Goal: Task Accomplishment & Management: Manage account settings

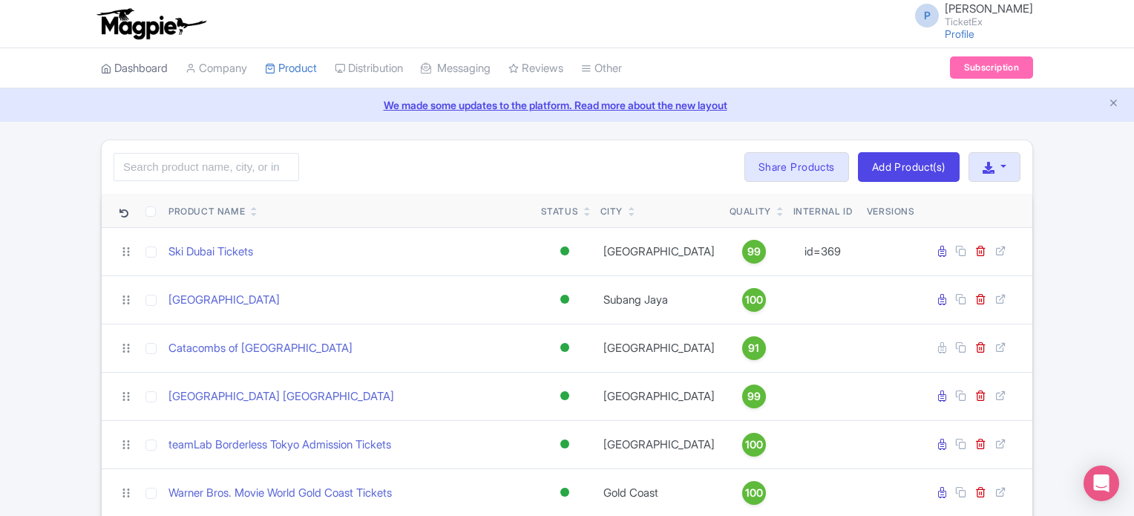
click at [157, 74] on link "Dashboard" at bounding box center [134, 68] width 67 height 41
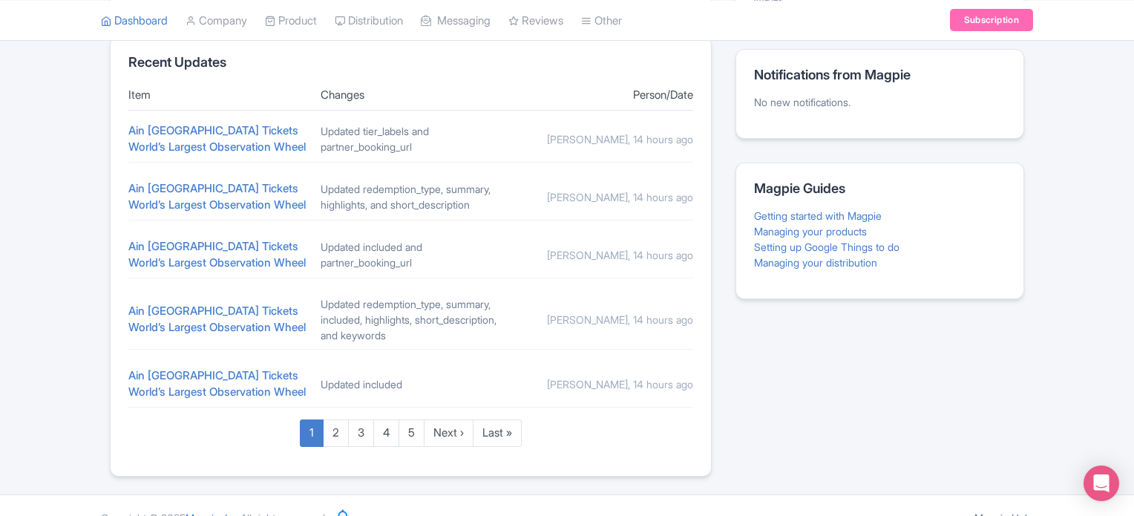
scroll to position [543, 0]
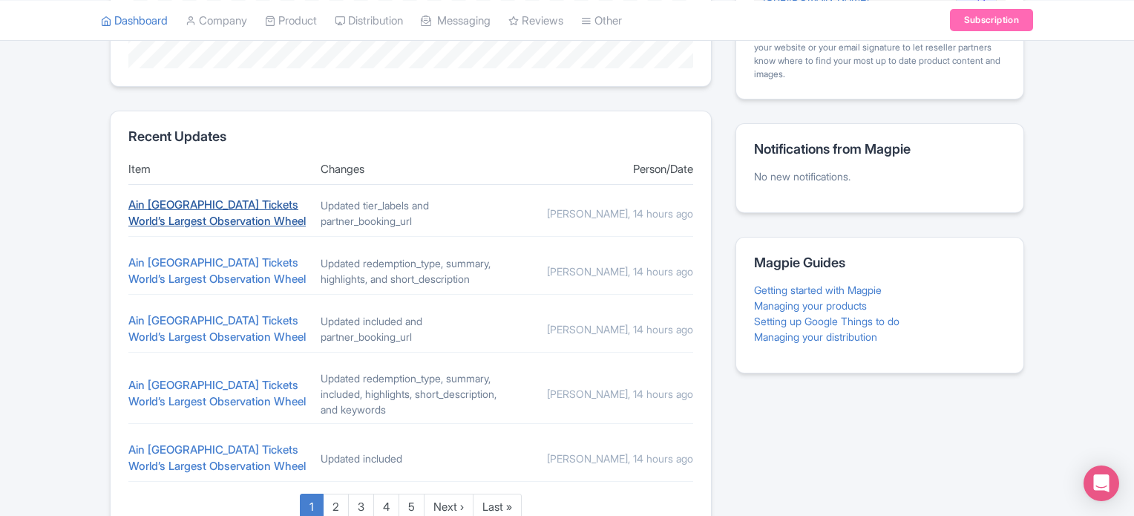
click at [163, 204] on link "Ain [GEOGRAPHIC_DATA] Tickets World’s Largest Observation Wheel" at bounding box center [216, 212] width 177 height 31
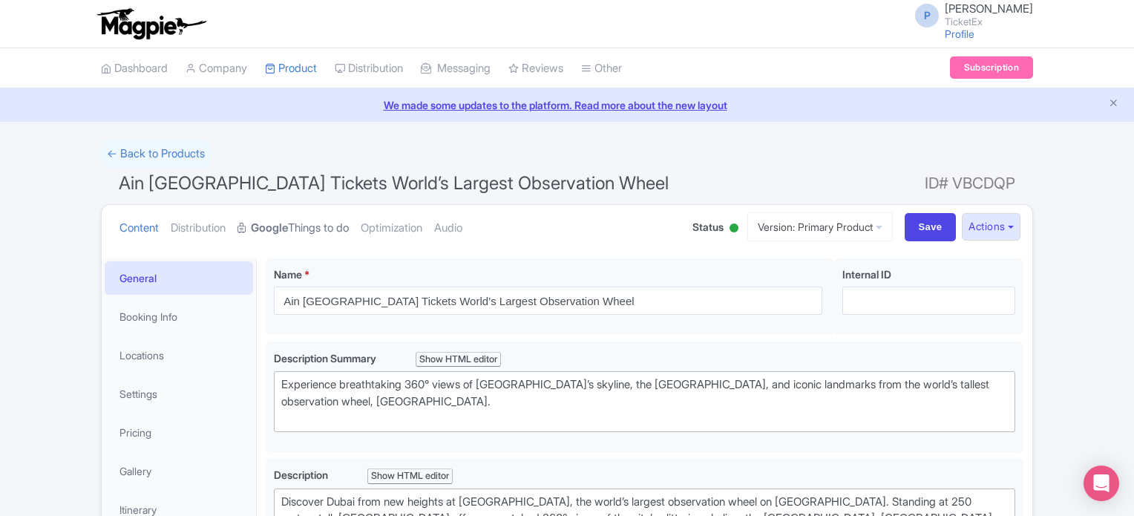
click at [288, 225] on strong "Google" at bounding box center [269, 228] width 37 height 17
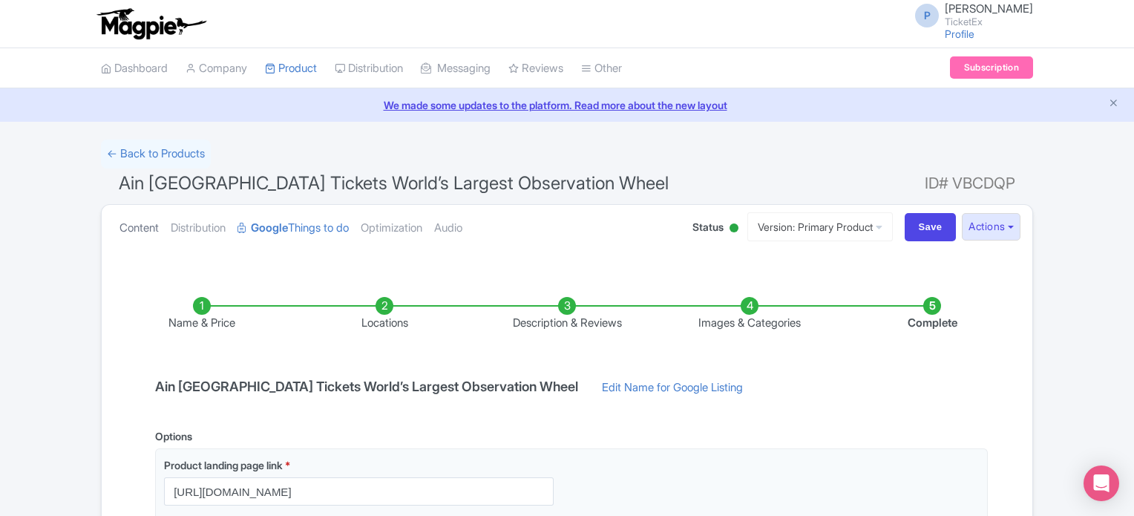
click at [139, 221] on link "Content" at bounding box center [139, 228] width 39 height 47
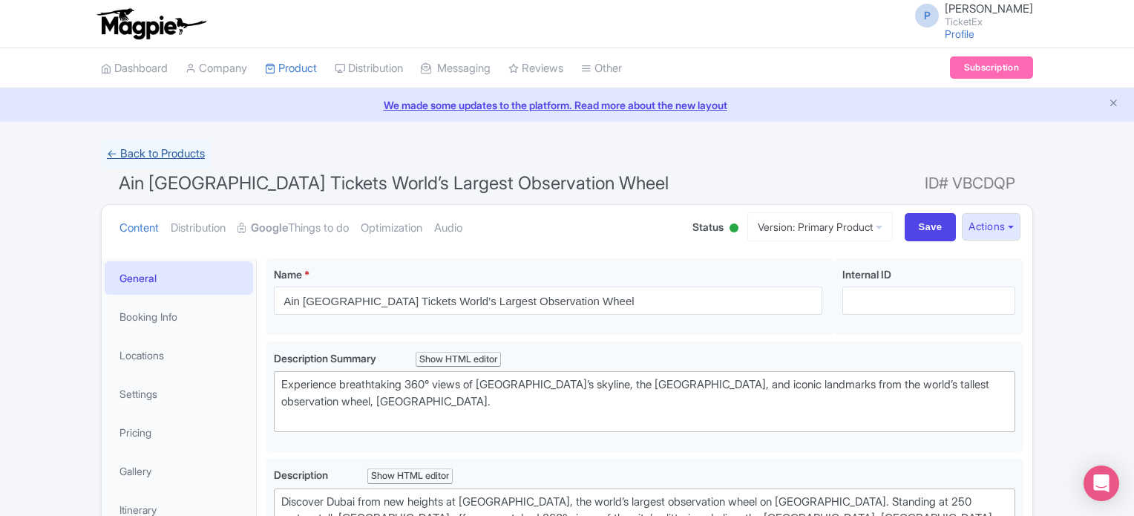
click at [146, 151] on link "← Back to Products" at bounding box center [156, 154] width 110 height 29
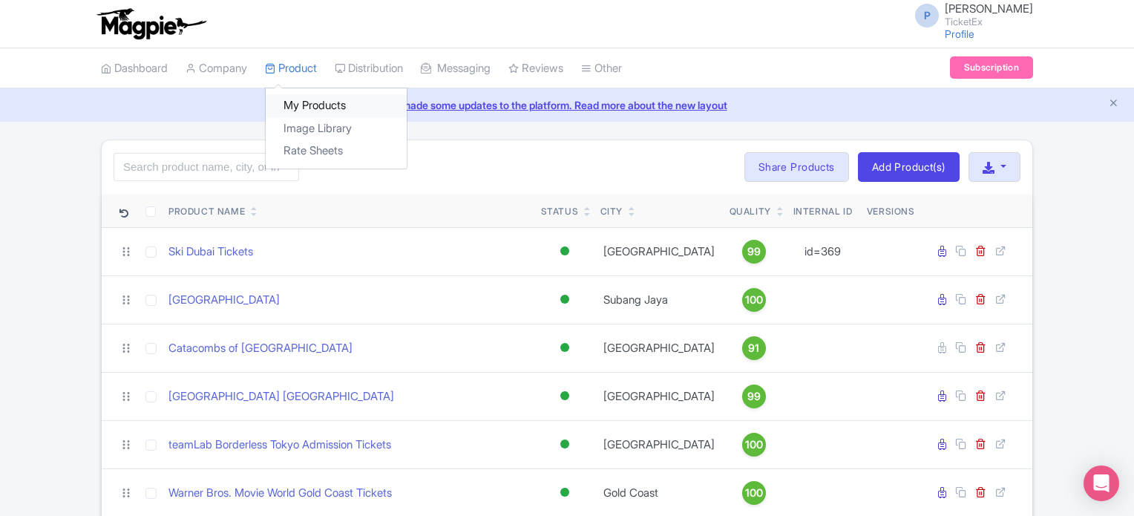
click at [316, 102] on link "My Products" at bounding box center [336, 105] width 141 height 23
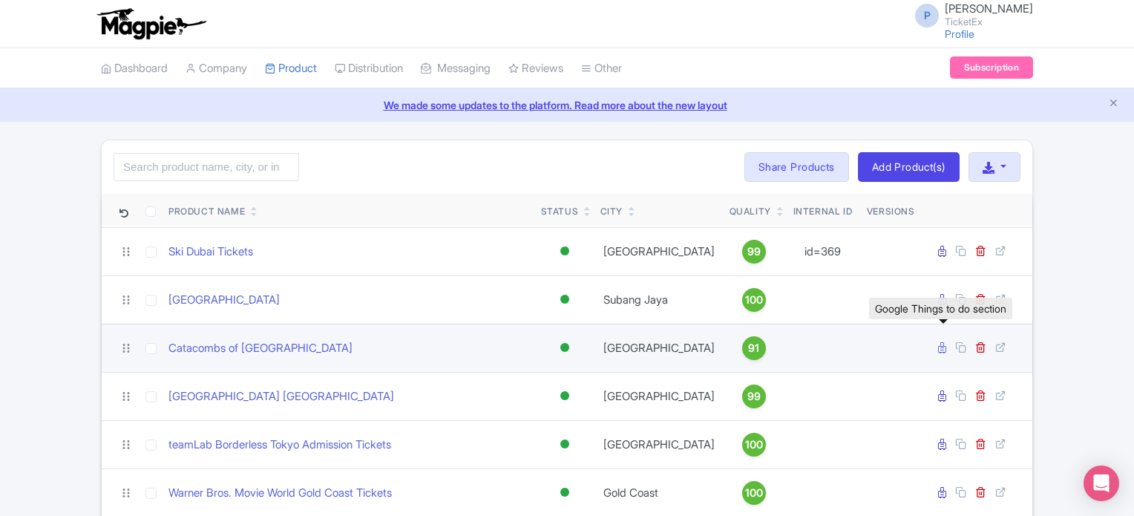
click at [942, 344] on icon at bounding box center [942, 347] width 8 height 11
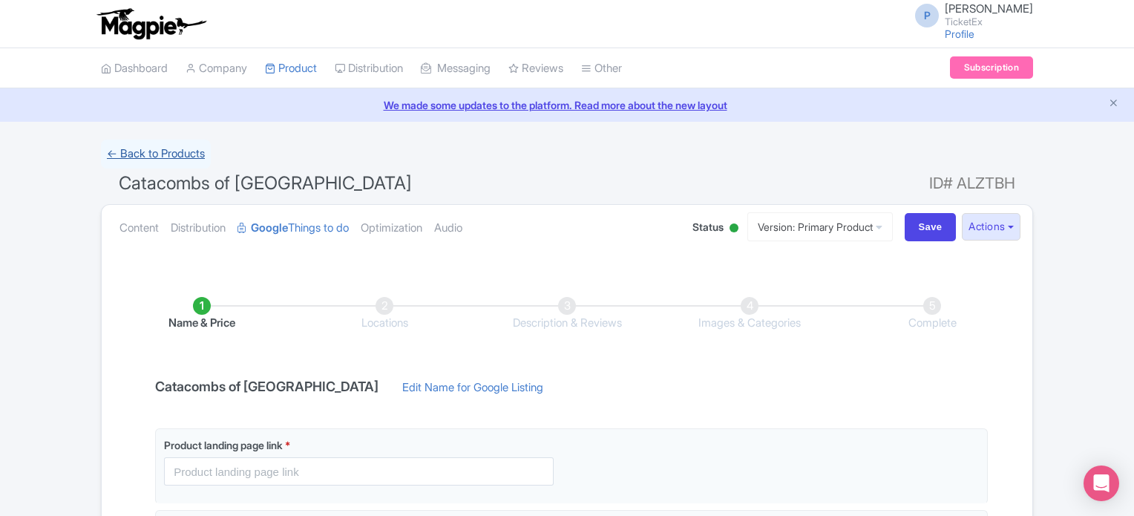
click at [111, 146] on link "← Back to Products" at bounding box center [156, 154] width 110 height 29
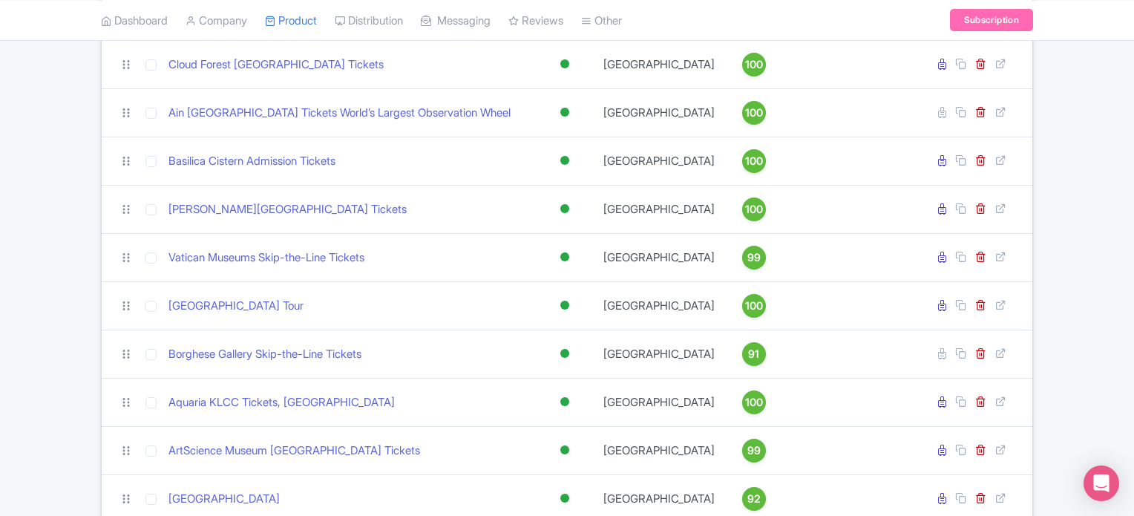
scroll to position [1559, 0]
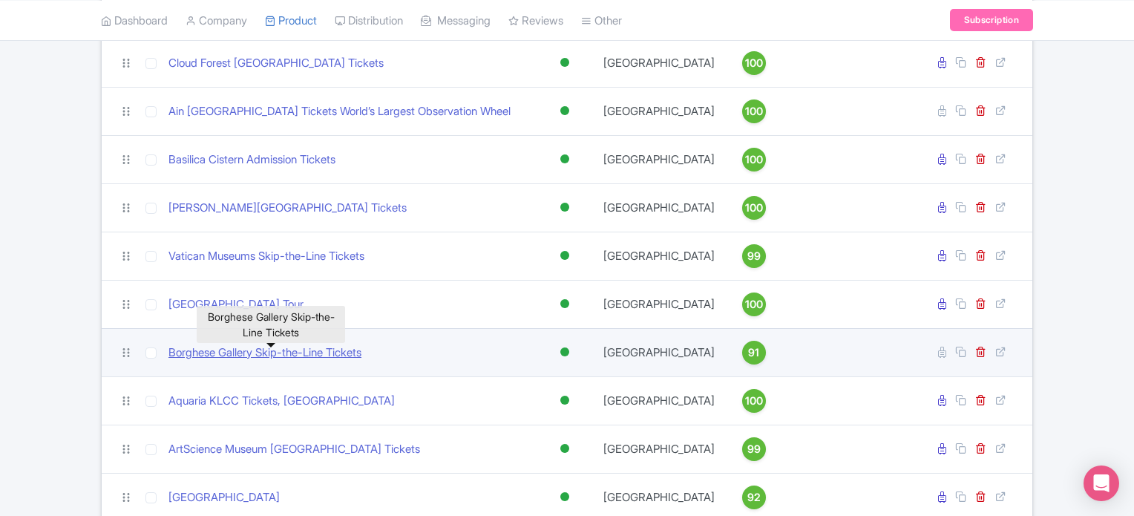
click at [353, 353] on link "Borghese Gallery Skip-the-Line Tickets" at bounding box center [265, 352] width 193 height 17
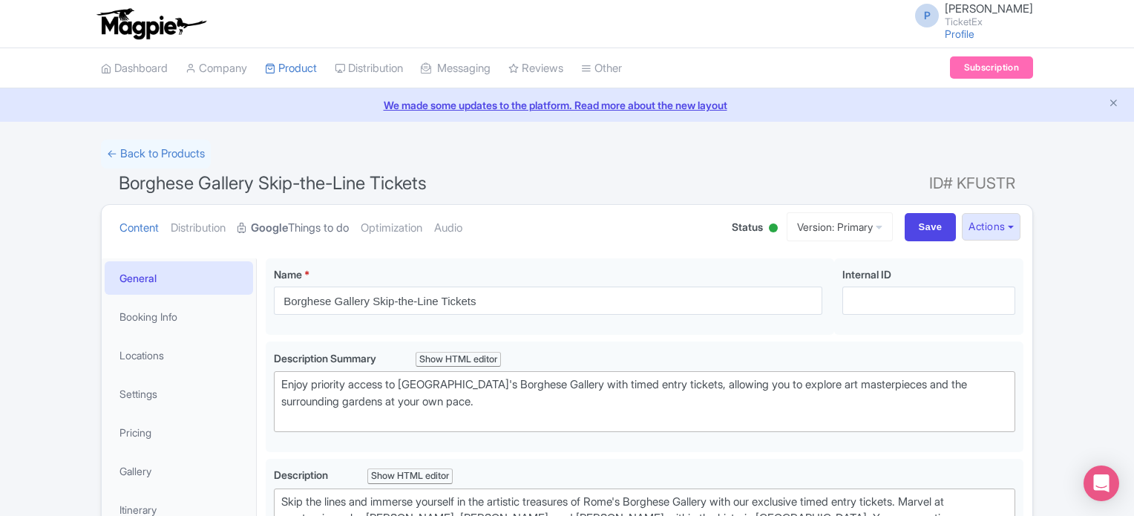
click at [279, 232] on strong "Google" at bounding box center [269, 228] width 37 height 17
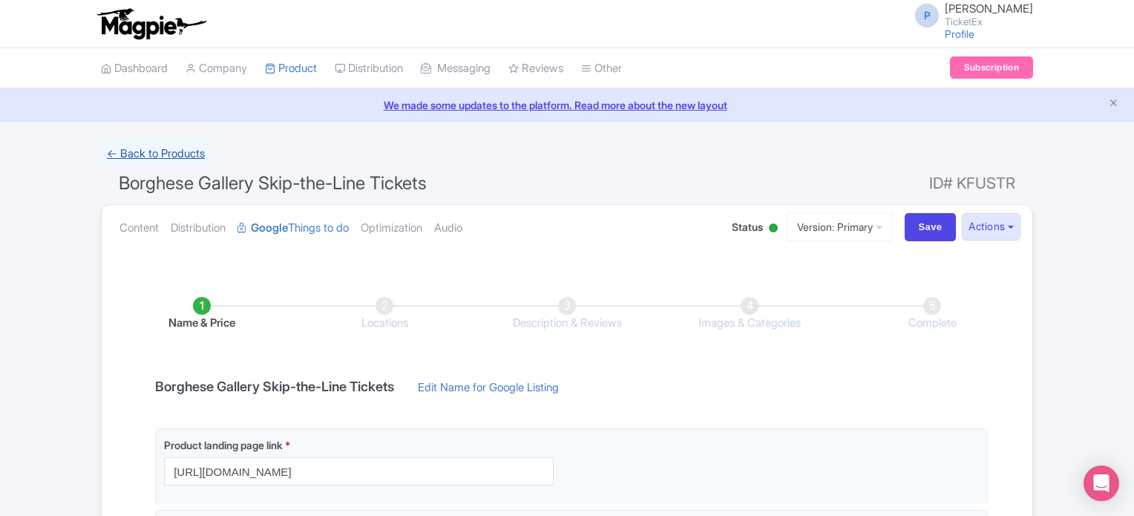
click at [154, 148] on link "← Back to Products" at bounding box center [156, 154] width 110 height 29
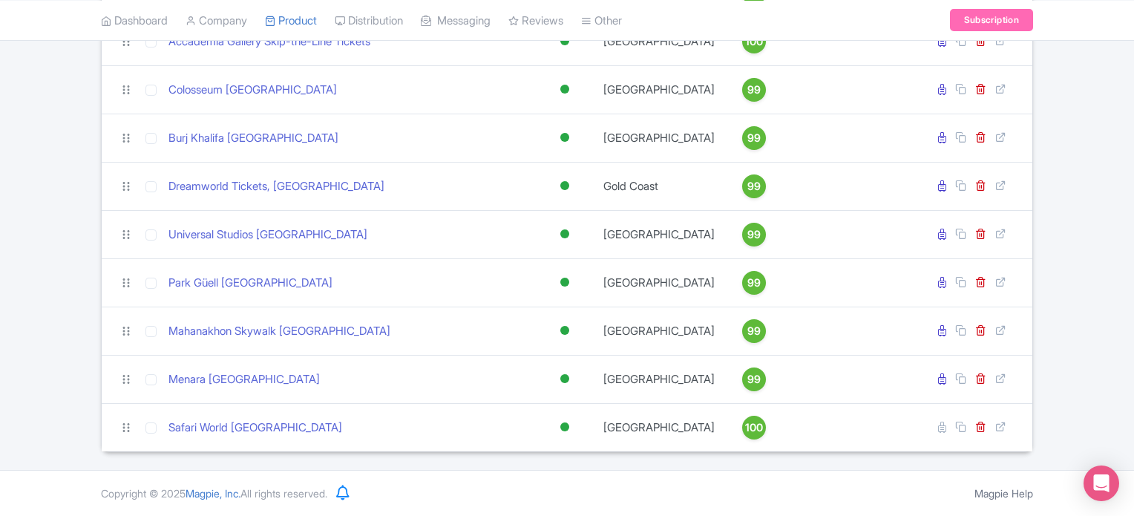
scroll to position [2206, 0]
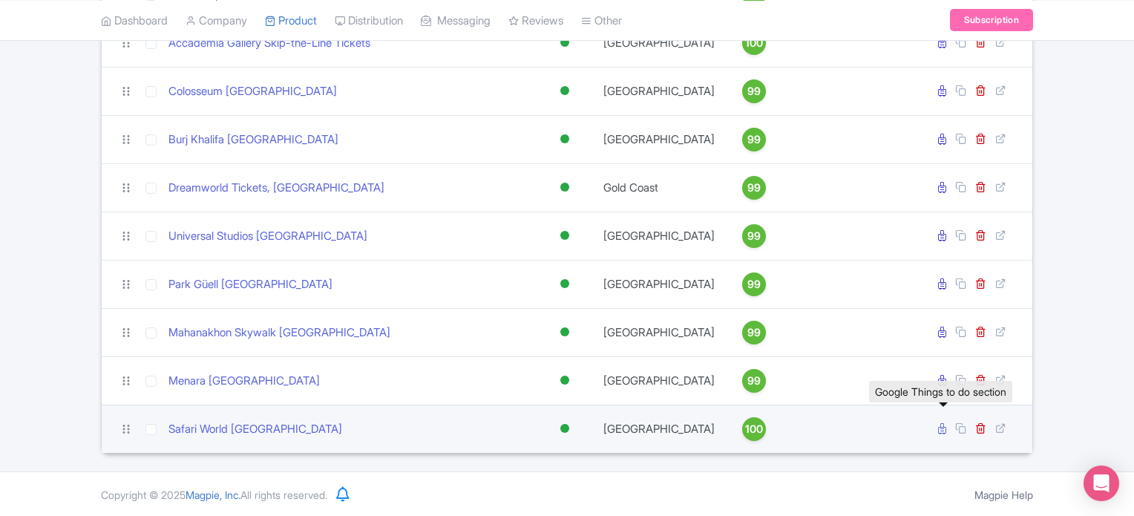
click at [941, 431] on icon at bounding box center [942, 428] width 8 height 11
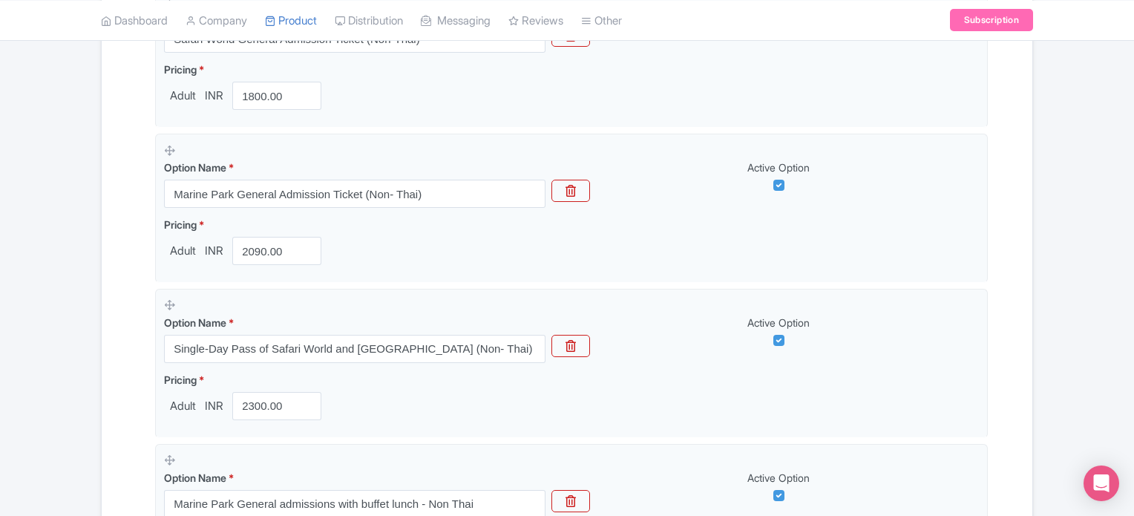
scroll to position [552, 0]
